Goal: Task Accomplishment & Management: Manage account settings

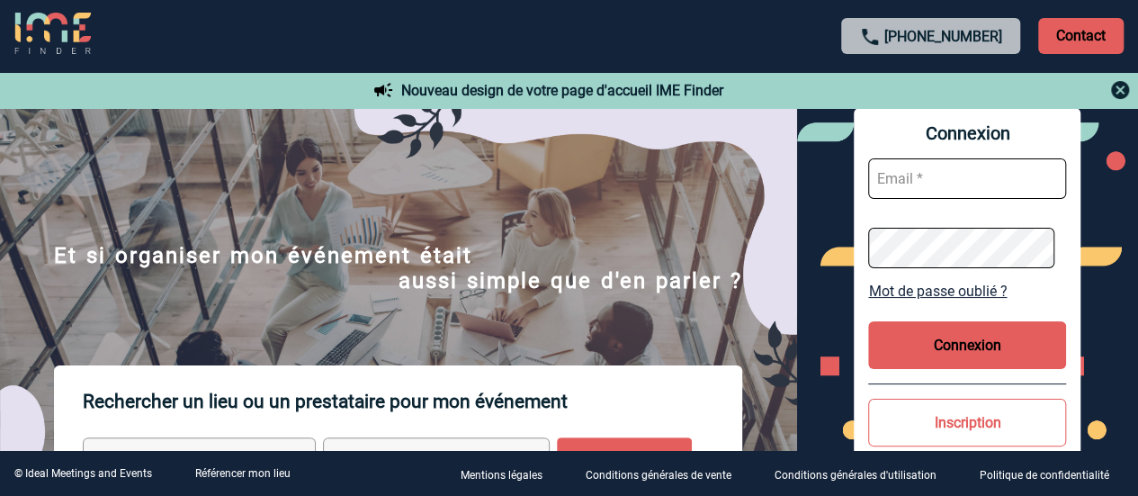
type input "[PERSON_NAME][EMAIL_ADDRESS][DOMAIN_NAME]"
click at [979, 339] on button "Connexion" at bounding box center [967, 345] width 198 height 48
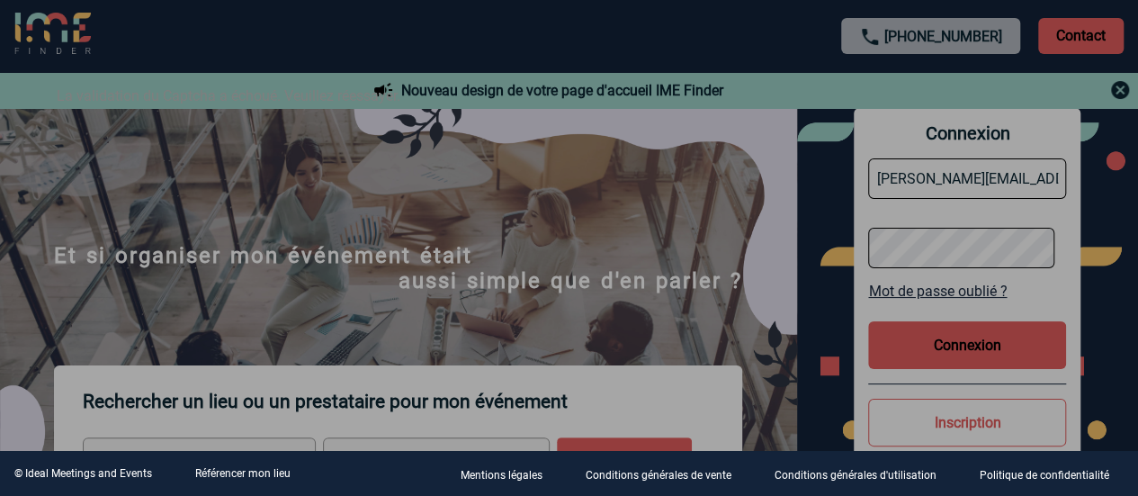
click at [662, 237] on div at bounding box center [569, 248] width 1138 height 496
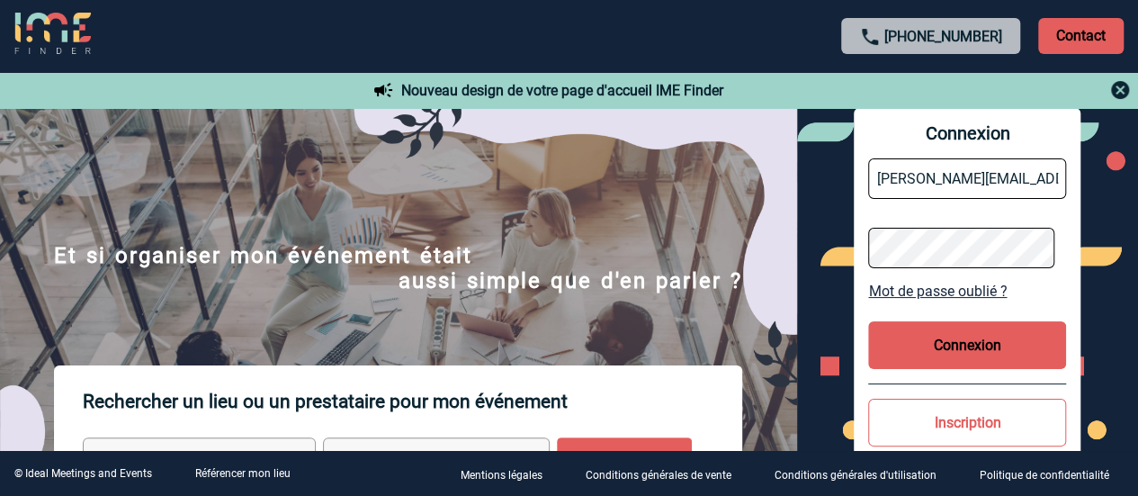
click at [960, 338] on button "Connexion" at bounding box center [967, 345] width 198 height 48
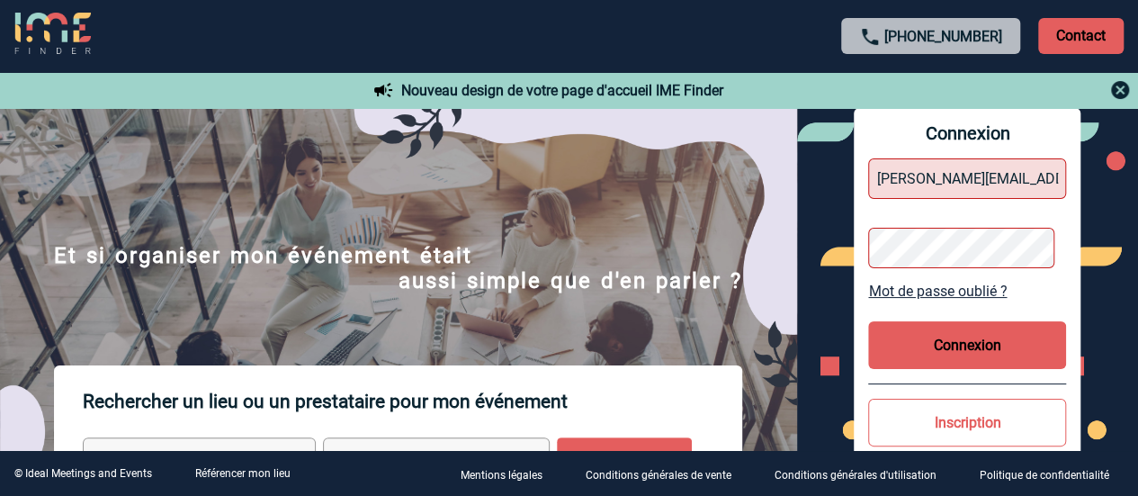
click at [960, 338] on button "Connexion" at bounding box center [967, 345] width 198 height 48
click at [1111, 241] on div "Connexion [PERSON_NAME][EMAIL_ADDRESS][DOMAIN_NAME] Mot de passe oublié ? Conne…" at bounding box center [968, 319] width 342 height 422
click at [971, 354] on button "Connexion" at bounding box center [967, 345] width 198 height 48
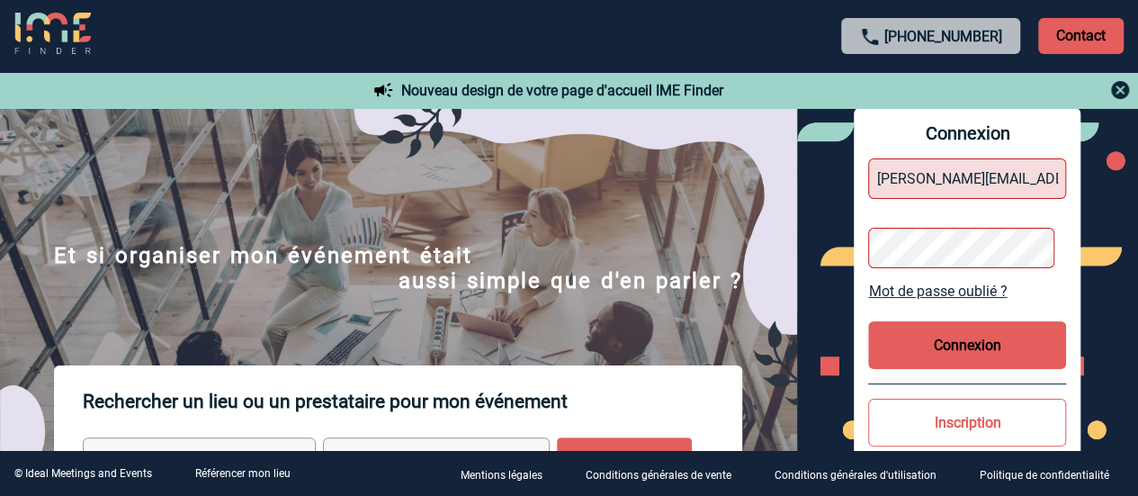
click at [971, 354] on button "Connexion" at bounding box center [967, 345] width 198 height 48
click at [971, 354] on div at bounding box center [506, 221] width 1013 height 442
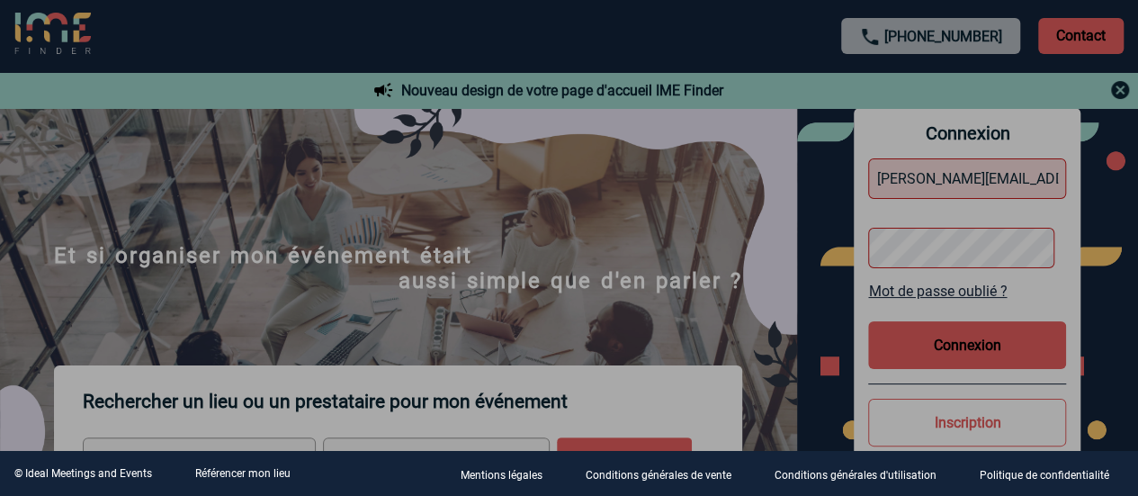
click at [971, 354] on div at bounding box center [569, 248] width 1138 height 496
